Goal: Find specific page/section: Find specific page/section

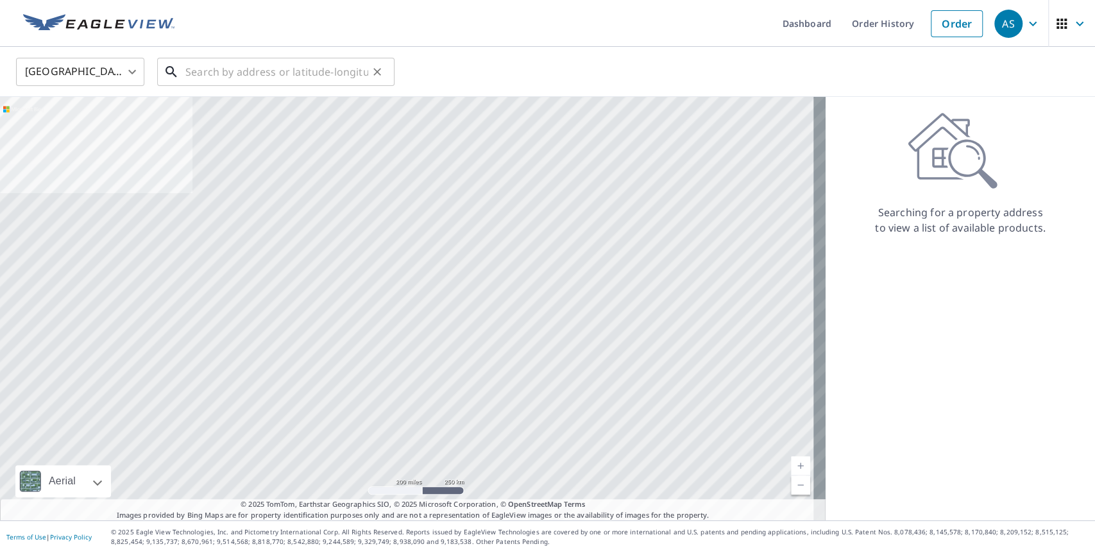
click at [194, 81] on input "text" at bounding box center [276, 72] width 183 height 36
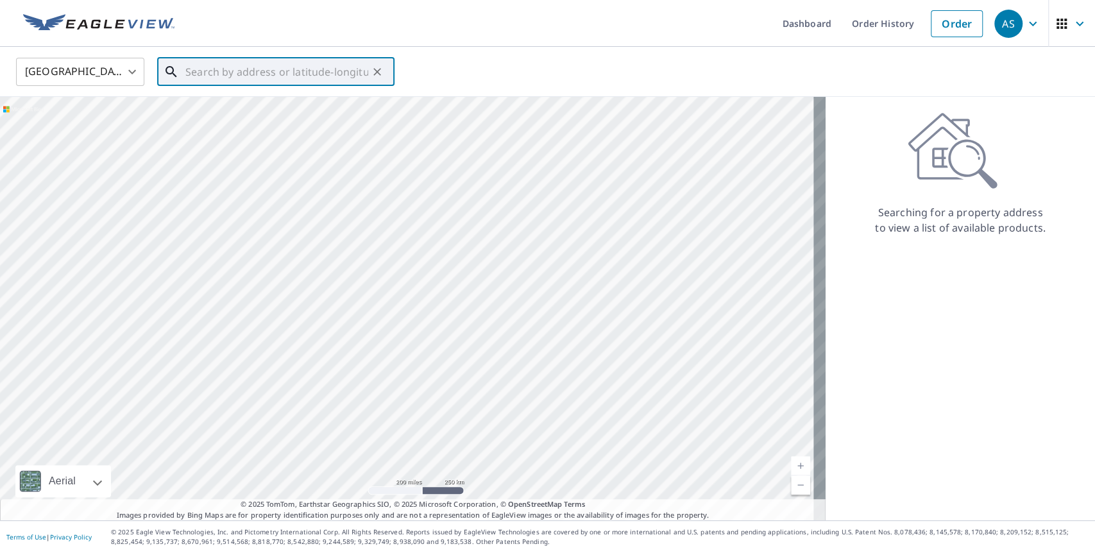
paste input "[STREET_ADDRESS][PERSON_NAME][US_STATE]"
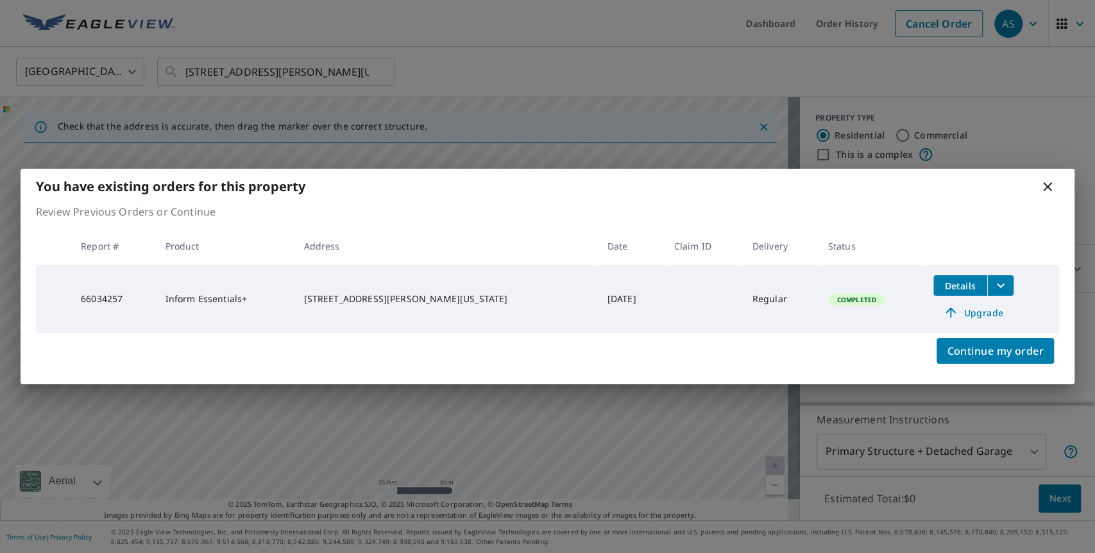
click at [1046, 189] on icon at bounding box center [1047, 186] width 9 height 9
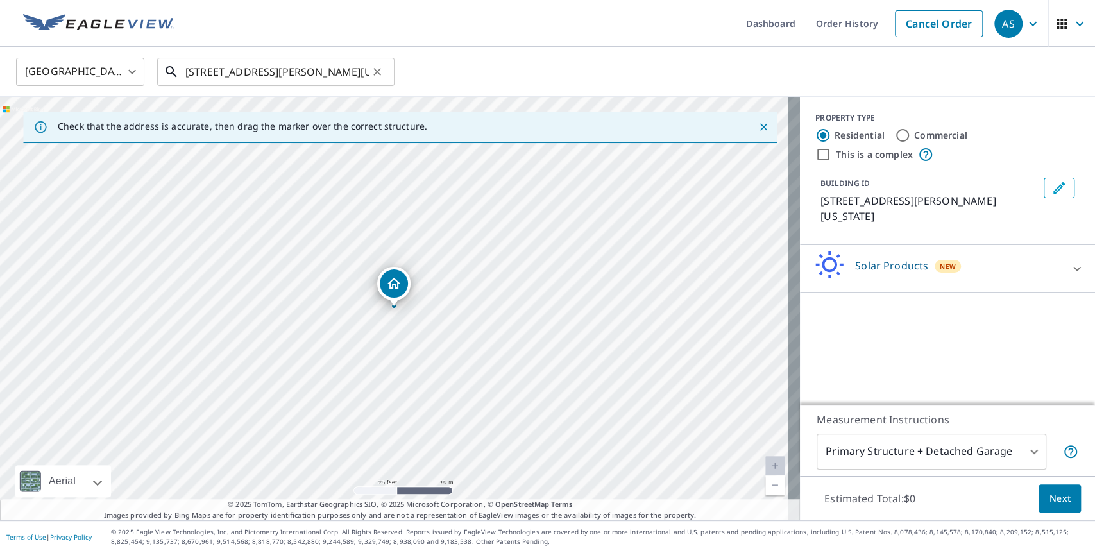
click at [296, 78] on input "[STREET_ADDRESS][PERSON_NAME][US_STATE]" at bounding box center [276, 72] width 183 height 36
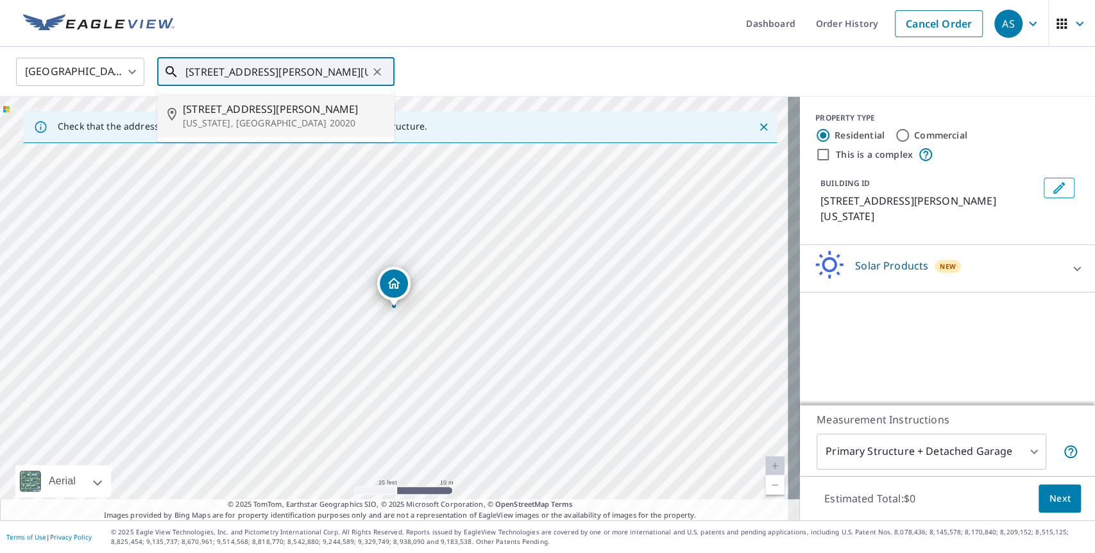
click at [287, 127] on p "[US_STATE], [GEOGRAPHIC_DATA] 20020" at bounding box center [283, 123] width 201 height 13
type input "[STREET_ADDRESS][PERSON_NAME][US_STATE]"
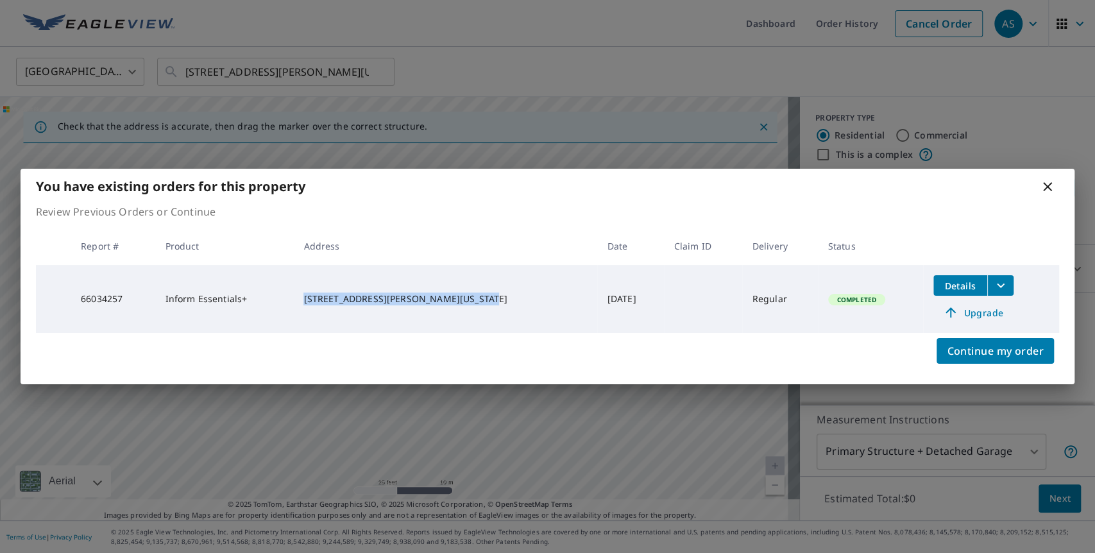
drag, startPoint x: 332, startPoint y: 289, endPoint x: 436, endPoint y: 300, distance: 104.5
click at [436, 300] on td "[STREET_ADDRESS][PERSON_NAME][US_STATE]" at bounding box center [444, 299] width 303 height 68
copy div "[STREET_ADDRESS][PERSON_NAME][US_STATE]"
click at [421, 305] on div "[STREET_ADDRESS][PERSON_NAME][US_STATE]" at bounding box center [444, 299] width 283 height 13
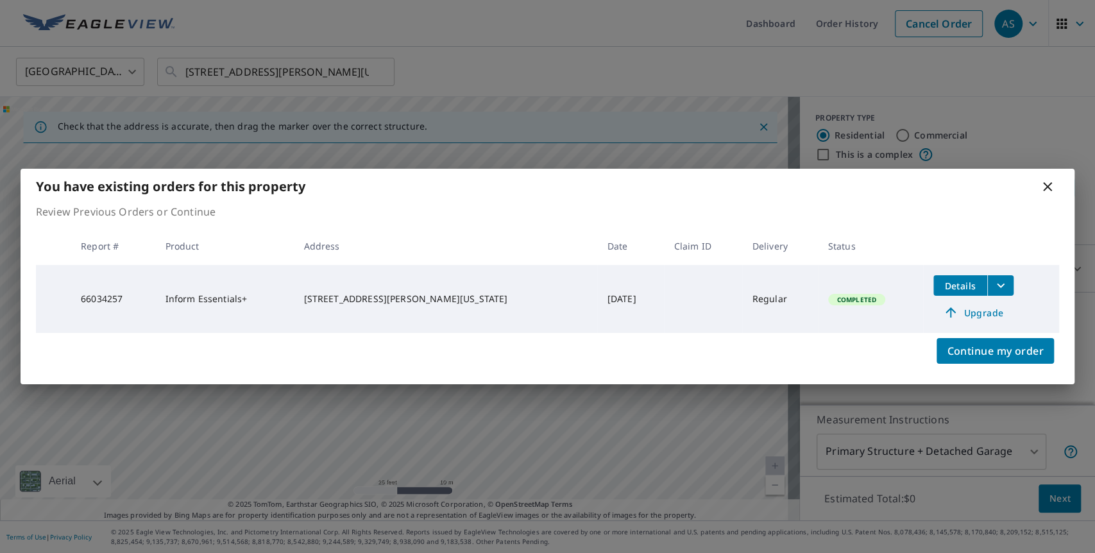
click at [389, 300] on div "[STREET_ADDRESS][PERSON_NAME][US_STATE]" at bounding box center [444, 299] width 283 height 13
